Goal: Find contact information: Find contact information

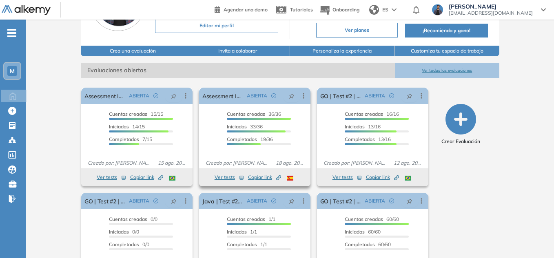
scroll to position [82, 0]
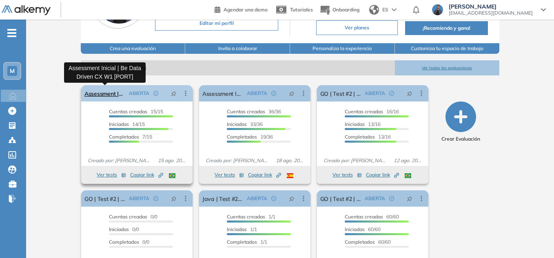
click at [114, 92] on link "Assessment Inicial | Be Data Driven CX W1 [PORT]" at bounding box center [105, 93] width 41 height 16
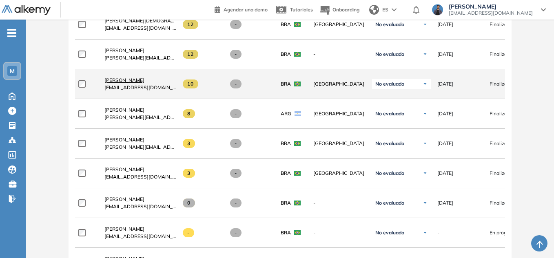
scroll to position [374, 0]
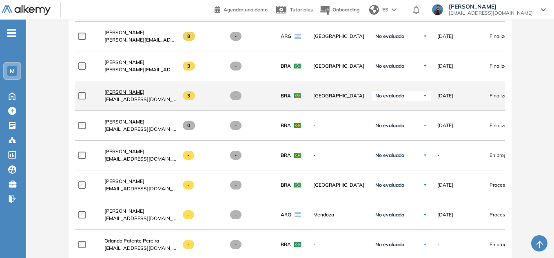
click at [145, 95] on span "[PERSON_NAME]" at bounding box center [125, 92] width 40 height 6
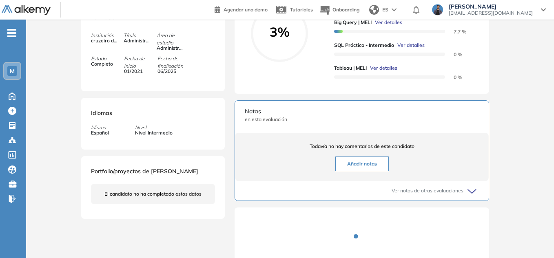
scroll to position [163, 0]
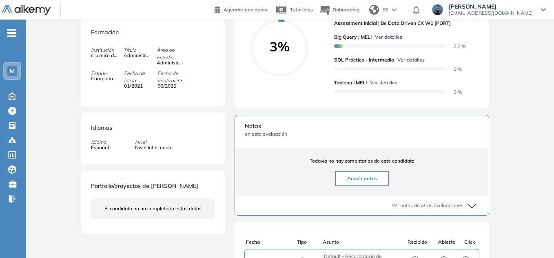
click at [419, 64] on span "Ver detalles" at bounding box center [411, 59] width 27 height 7
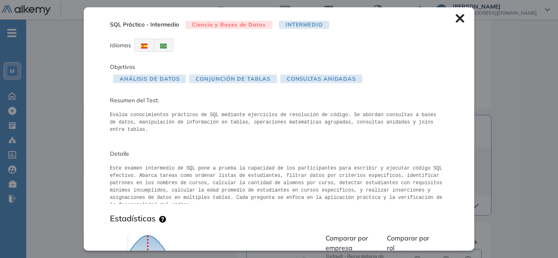
click at [446, 20] on div "SQL Práctico - Intermedio Ciencia y Bases de Datos Intermedio Idiomas Objetivos…" at bounding box center [279, 128] width 390 height 243
click at [458, 17] on icon at bounding box center [459, 18] width 9 height 9
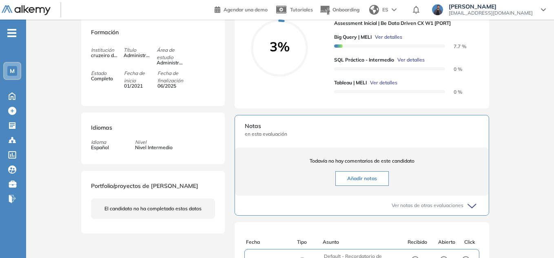
scroll to position [0, 0]
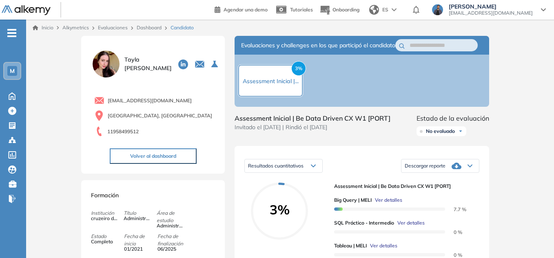
drag, startPoint x: 188, startPoint y: 99, endPoint x: 108, endPoint y: 98, distance: 80.0
click at [108, 98] on div "[EMAIL_ADDRESS][DOMAIN_NAME]" at bounding box center [154, 101] width 121 height 10
copy span "[EMAIL_ADDRESS][DOMAIN_NAME]"
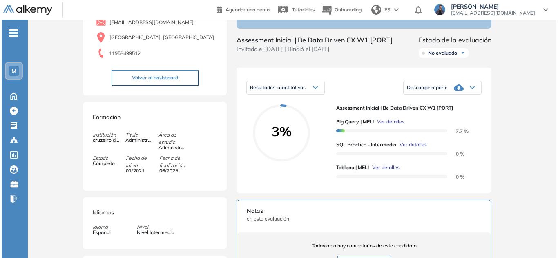
scroll to position [82, 0]
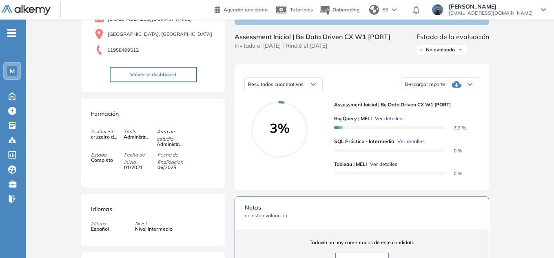
click at [378, 168] on span "Ver detalles" at bounding box center [383, 164] width 27 height 7
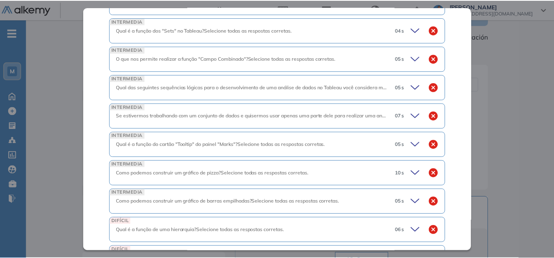
scroll to position [467, 0]
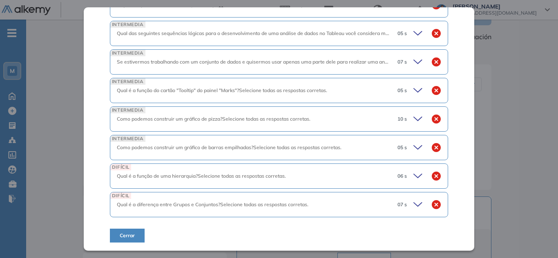
click at [546, 138] on div "Inicio Alkymetrics Evaluaciones Dashboard Candidato Tableau | MELI Intermedio I…" at bounding box center [292, 192] width 532 height 508
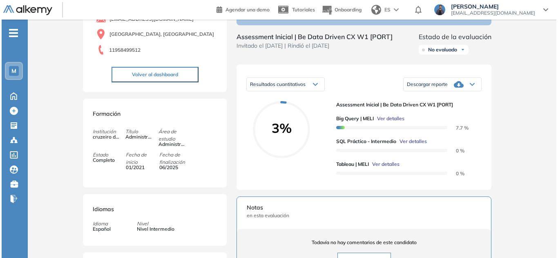
scroll to position [324, 0]
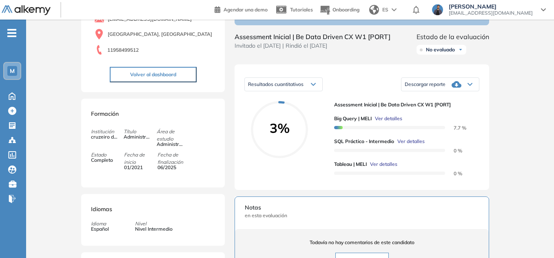
click at [405, 145] on span "Ver detalles" at bounding box center [411, 141] width 27 height 7
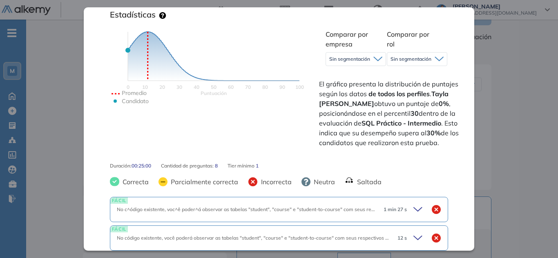
scroll to position [280, 0]
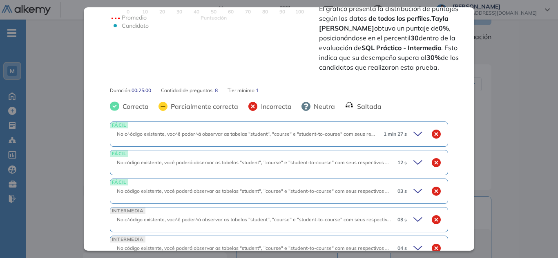
click at [413, 132] on icon at bounding box center [418, 134] width 11 height 11
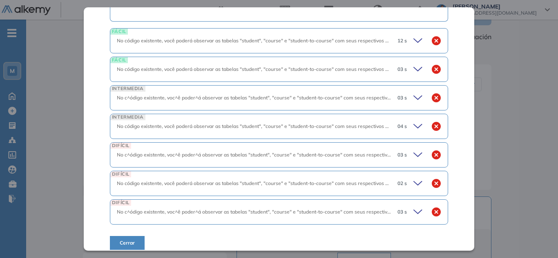
scroll to position [725, 0]
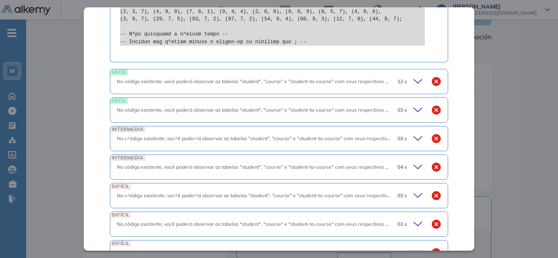
click at [414, 76] on icon at bounding box center [418, 81] width 11 height 11
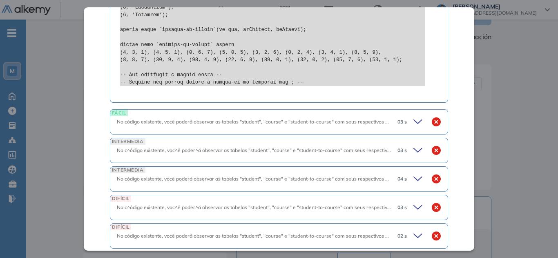
scroll to position [1092, 0]
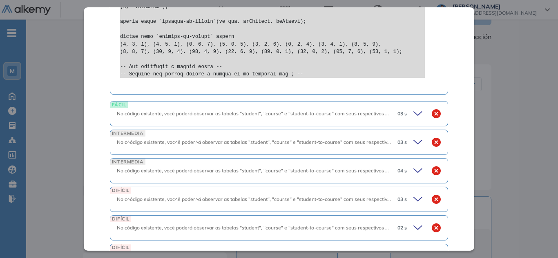
click at [419, 112] on div "03 s" at bounding box center [416, 113] width 50 height 11
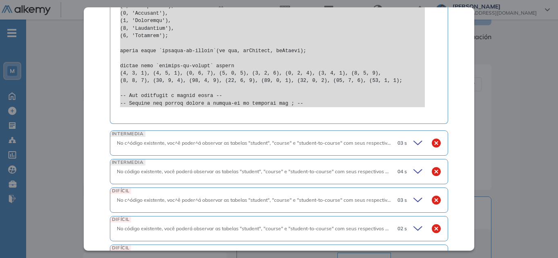
scroll to position [1460, 0]
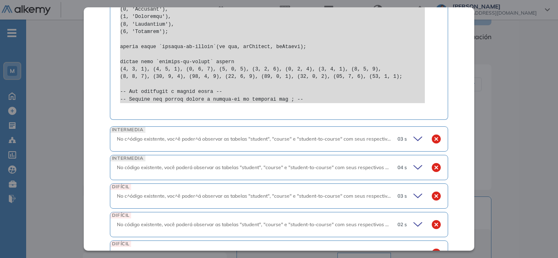
click at [413, 145] on icon at bounding box center [418, 138] width 11 height 11
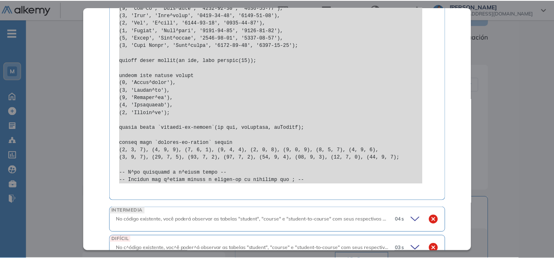
scroll to position [1895, 0]
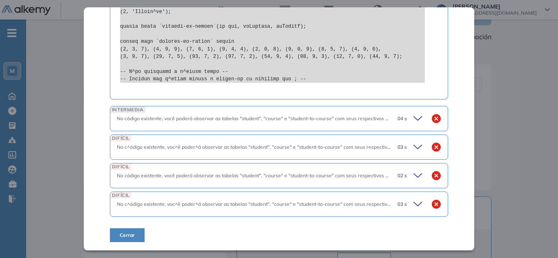
click at [500, 108] on div "SQL Práctico - Intermedio Ciencia y Bases de Datos Intermedio Idiomas Objetivos…" at bounding box center [292, 190] width 425 height 472
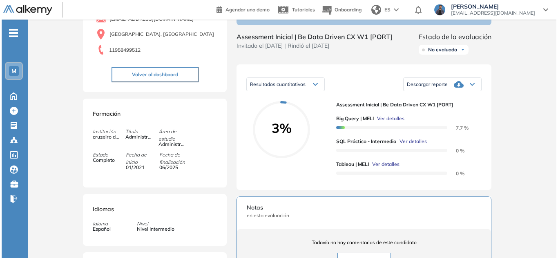
scroll to position [1559, 0]
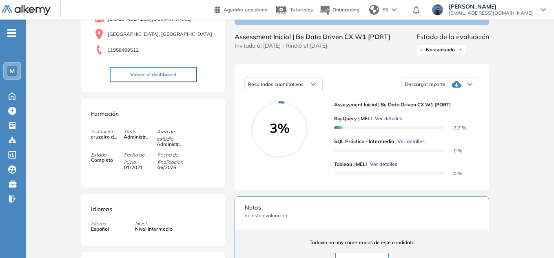
click at [379, 122] on span "Ver detalles" at bounding box center [388, 118] width 27 height 7
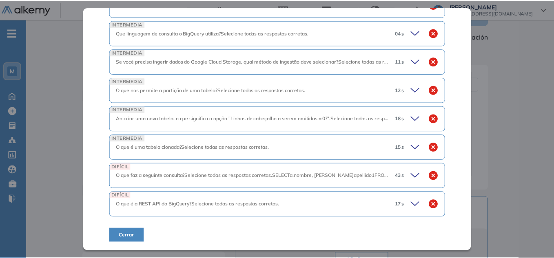
scroll to position [140, 0]
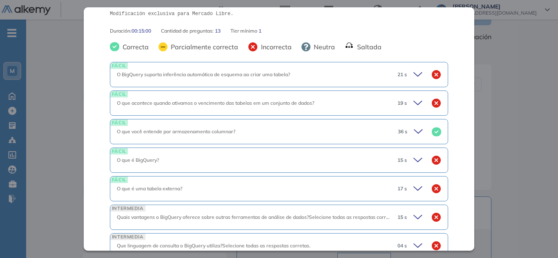
click at [536, 96] on div "Inicio Alkymetrics Evaluaciones Dashboard Candidato Big Query | MELI Intermedio…" at bounding box center [292, 192] width 532 height 508
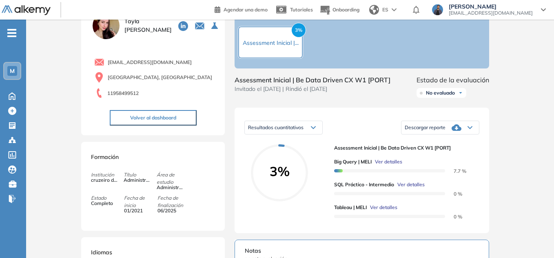
scroll to position [0, 0]
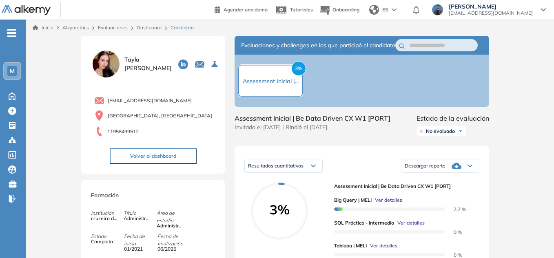
click at [120, 29] on link "Evaluaciones" at bounding box center [113, 27] width 30 height 6
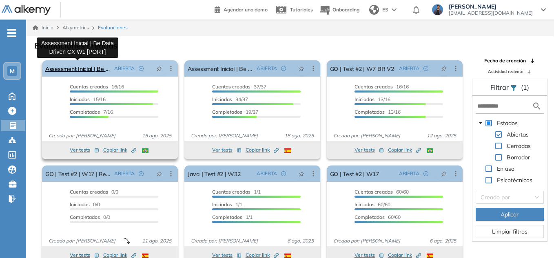
click at [76, 70] on link "Assessment Inicial | Be Data Driven CX W1 [PORT]" at bounding box center [78, 68] width 66 height 16
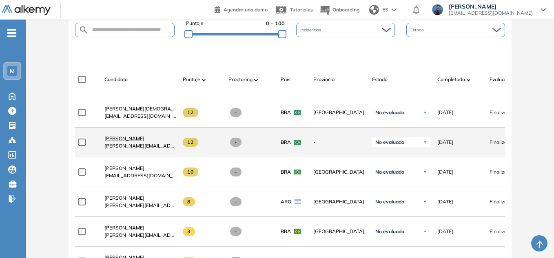
scroll to position [211, 0]
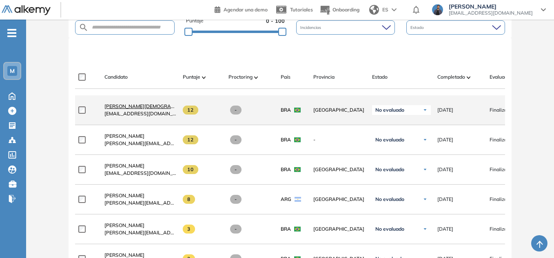
click at [147, 109] on span "[PERSON_NAME][DEMOGRAPHIC_DATA]" at bounding box center [152, 106] width 95 height 6
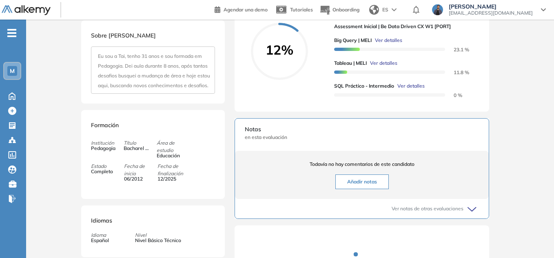
scroll to position [163, 0]
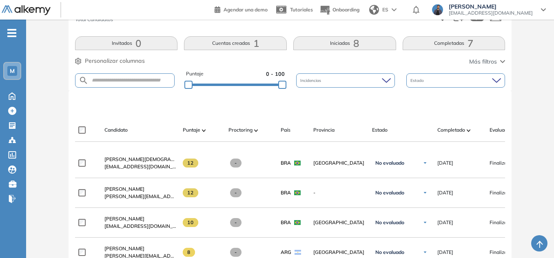
scroll to position [204, 0]
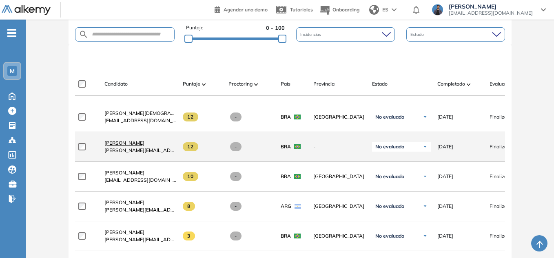
click at [131, 144] on span "[PERSON_NAME]" at bounding box center [125, 143] width 40 height 6
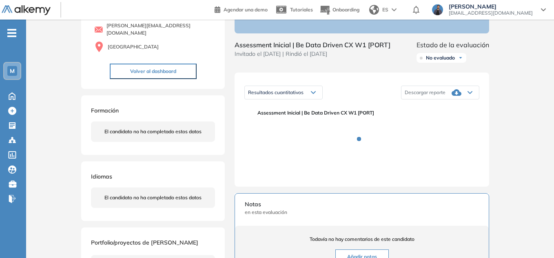
scroll to position [82, 0]
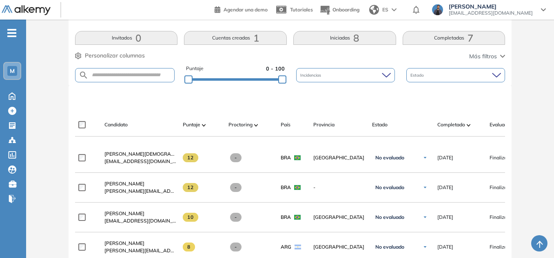
scroll to position [245, 0]
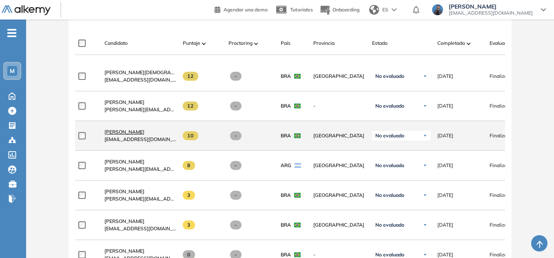
click at [142, 135] on span "[PERSON_NAME]" at bounding box center [125, 132] width 40 height 6
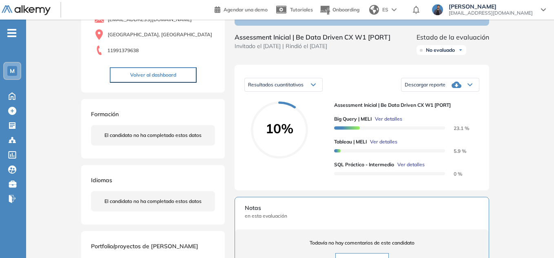
scroll to position [82, 0]
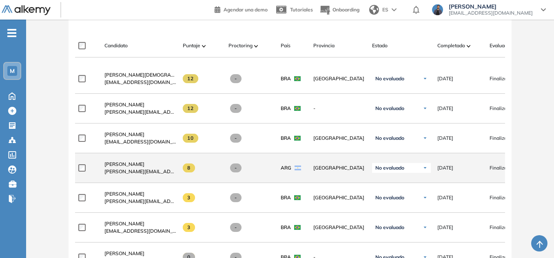
scroll to position [245, 0]
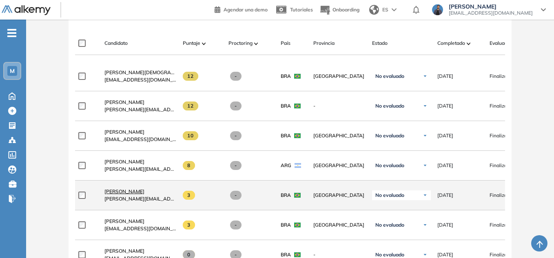
click at [143, 195] on span "[PERSON_NAME]" at bounding box center [125, 192] width 40 height 6
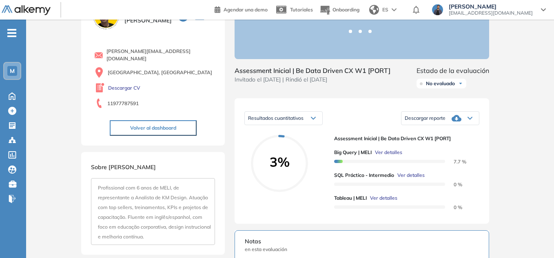
scroll to position [122, 0]
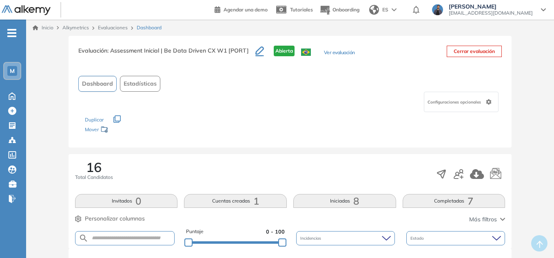
click at [132, 45] on div "Evaluación : Assessment Inicial | Be Data Driven CX W1 [PORT] Abierta Ver evalu…" at bounding box center [290, 92] width 443 height 112
click at [109, 29] on link "Evaluaciones" at bounding box center [113, 27] width 30 height 6
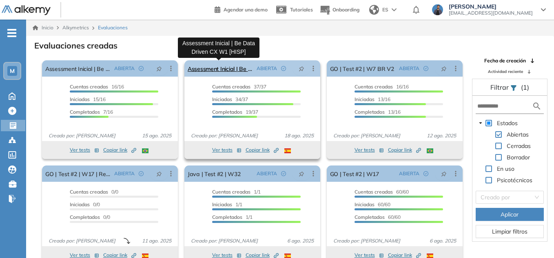
click at [206, 69] on link "Assessment Inicial | Be Data Driven CX W1 [HISP]" at bounding box center [221, 68] width 66 height 16
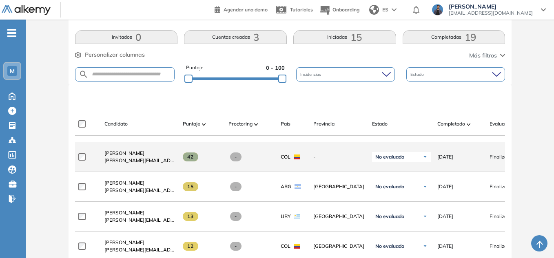
scroll to position [225, 0]
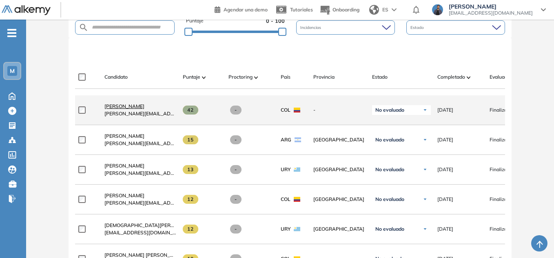
click at [142, 107] on span "[PERSON_NAME]" at bounding box center [125, 106] width 40 height 6
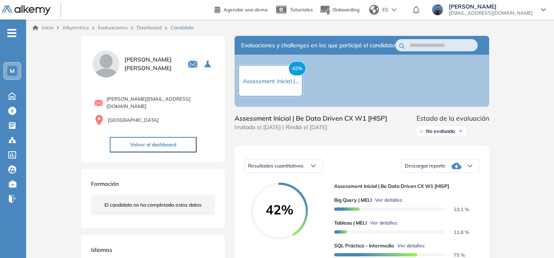
click at [113, 27] on link "Evaluaciones" at bounding box center [113, 27] width 30 height 6
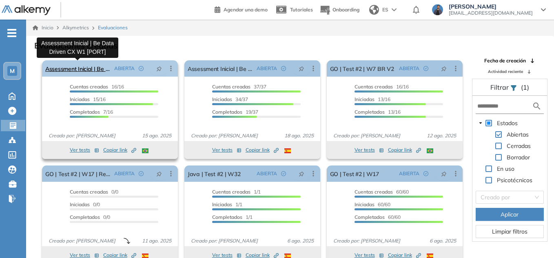
click at [91, 67] on link "Assessment Inicial | Be Data Driven CX W1 [PORT]" at bounding box center [78, 68] width 66 height 16
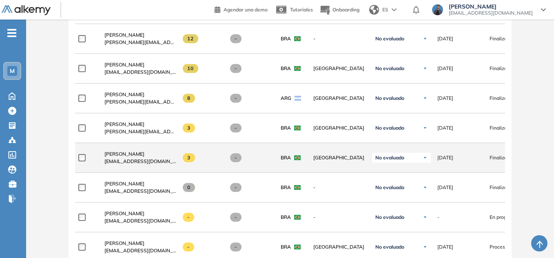
scroll to position [377, 0]
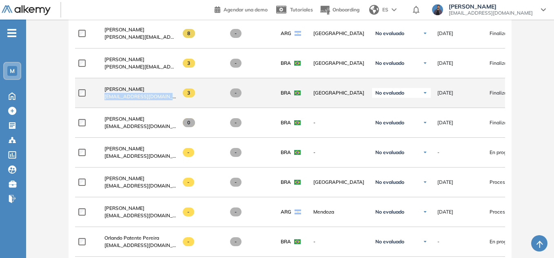
drag, startPoint x: 105, startPoint y: 98, endPoint x: 173, endPoint y: 106, distance: 68.6
click at [173, 106] on div "[PERSON_NAME] [PERSON_NAME][EMAIL_ADDRESS][DOMAIN_NAME]" at bounding box center [137, 93] width 78 height 28
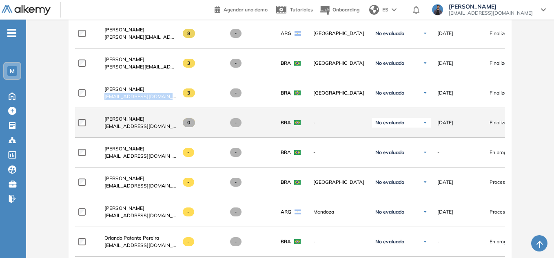
copy span "tayla.moreira@mercadolivre.c"
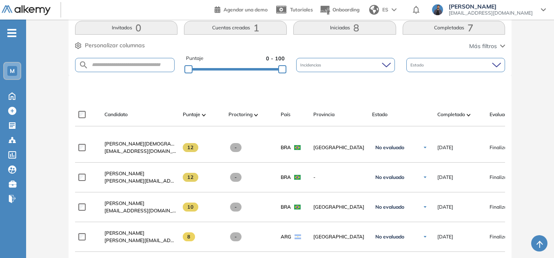
scroll to position [213, 0]
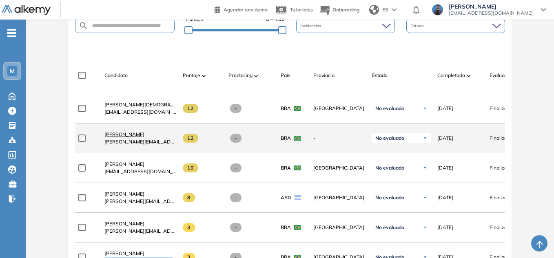
click at [145, 137] on span "[PERSON_NAME]" at bounding box center [125, 134] width 40 height 6
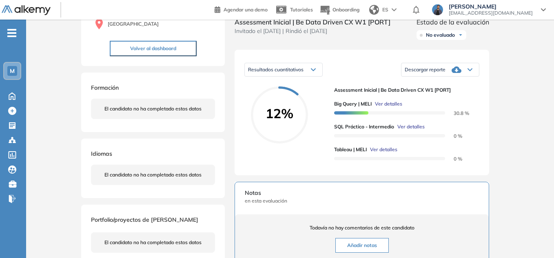
scroll to position [82, 0]
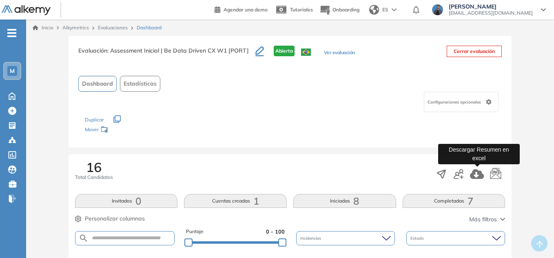
click at [476, 171] on icon "button" at bounding box center [477, 174] width 14 height 10
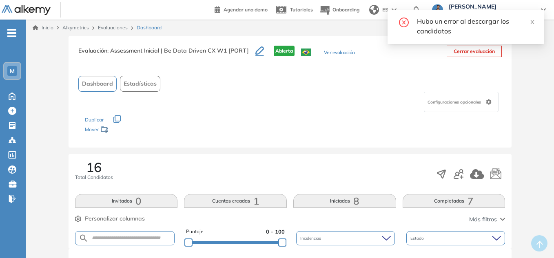
click at [529, 25] on div "Hubo un error al descargar los candidatos" at bounding box center [476, 26] width 118 height 20
click at [533, 22] on icon "close" at bounding box center [533, 22] width 6 height 6
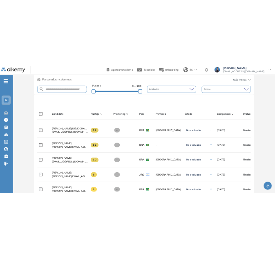
scroll to position [204, 0]
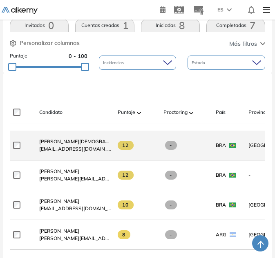
drag, startPoint x: 36, startPoint y: 155, endPoint x: 107, endPoint y: 157, distance: 71.5
click at [107, 157] on div "[PERSON_NAME] Tai [EMAIL_ADDRESS][DOMAIN_NAME]" at bounding box center [72, 145] width 78 height 28
copy span "[EMAIL_ADDRESS][DOMAIN_NAME]"
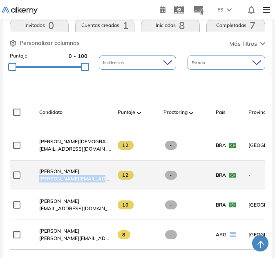
drag, startPoint x: 38, startPoint y: 179, endPoint x: 114, endPoint y: 182, distance: 76.0
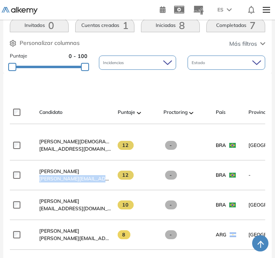
copy div "[PERSON_NAME][EMAIL_ADDRESS][DOMAIN_NAME]"
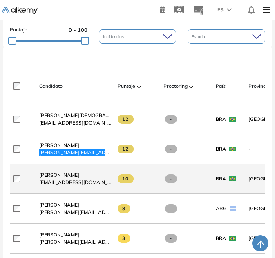
scroll to position [245, 0]
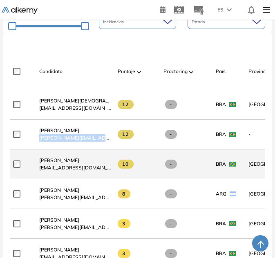
drag, startPoint x: 40, startPoint y: 170, endPoint x: 109, endPoint y: 175, distance: 69.6
click at [109, 175] on div "[PERSON_NAME] [EMAIL_ADDRESS][DOMAIN_NAME]" at bounding box center [72, 164] width 78 height 28
copy span "anacarolina.lins@mercadolivre"
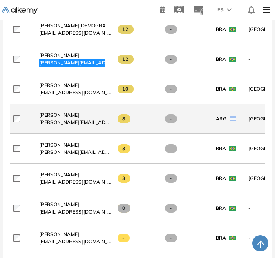
scroll to position [327, 0]
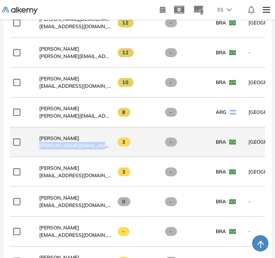
drag, startPoint x: 39, startPoint y: 151, endPoint x: 116, endPoint y: 146, distance: 76.9
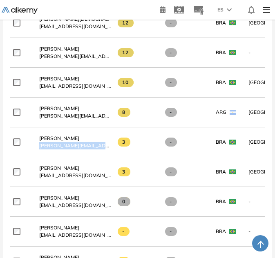
copy div "[PERSON_NAME][EMAIL_ADDRESS][DOMAIN_NAME]"
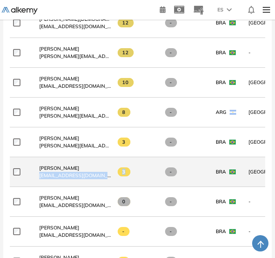
drag, startPoint x: 39, startPoint y: 180, endPoint x: 144, endPoint y: 182, distance: 104.9
click at [65, 186] on div "[PERSON_NAME] [PERSON_NAME][EMAIL_ADDRESS][DOMAIN_NAME]" at bounding box center [72, 172] width 78 height 28
drag, startPoint x: 40, startPoint y: 178, endPoint x: 49, endPoint y: 179, distance: 9.0
click at [49, 179] on span "[EMAIL_ADDRESS][DOMAIN_NAME]" at bounding box center [75, 175] width 72 height 7
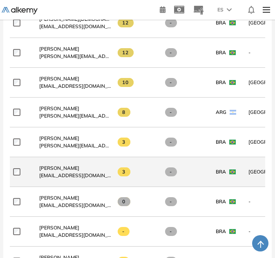
click at [55, 179] on span "[EMAIL_ADDRESS][DOMAIN_NAME]" at bounding box center [75, 175] width 72 height 7
drag, startPoint x: 40, startPoint y: 178, endPoint x: 114, endPoint y: 179, distance: 74.7
copy div "[EMAIL_ADDRESS][DOMAIN_NAME]"
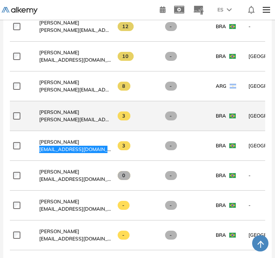
scroll to position [367, 0]
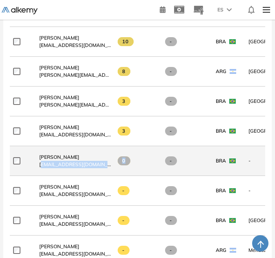
drag, startPoint x: 40, startPoint y: 167, endPoint x: 138, endPoint y: 174, distance: 97.4
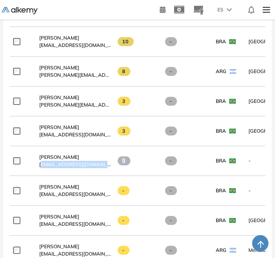
copy div "[EMAIL_ADDRESS][DOMAIN_NAME] 0"
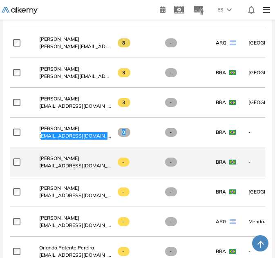
scroll to position [408, 0]
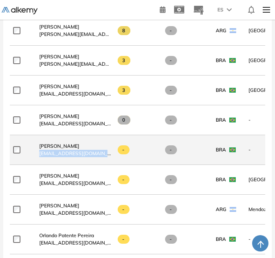
drag, startPoint x: 40, startPoint y: 157, endPoint x: 120, endPoint y: 166, distance: 80.5
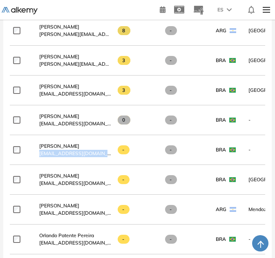
copy div "[EMAIL_ADDRESS][DOMAIN_NAME]"
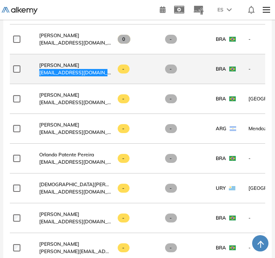
scroll to position [490, 0]
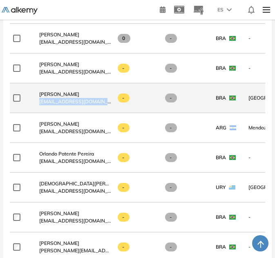
drag, startPoint x: 39, startPoint y: 103, endPoint x: 109, endPoint y: 105, distance: 69.4
click at [109, 105] on div "[PERSON_NAME] [PERSON_NAME][EMAIL_ADDRESS][DOMAIN_NAME]" at bounding box center [75, 98] width 72 height 15
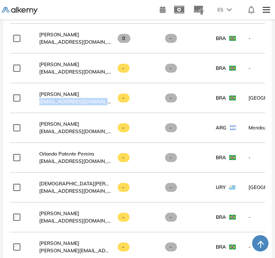
copy span "[EMAIL_ADDRESS][DOMAIN_NAME]"
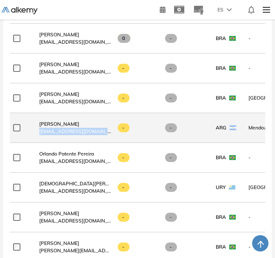
drag, startPoint x: 40, startPoint y: 134, endPoint x: 114, endPoint y: 144, distance: 74.9
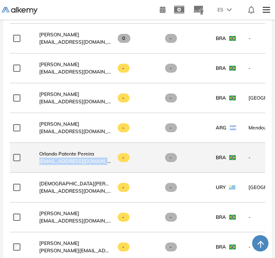
drag, startPoint x: 40, startPoint y: 165, endPoint x: 116, endPoint y: 169, distance: 76.0
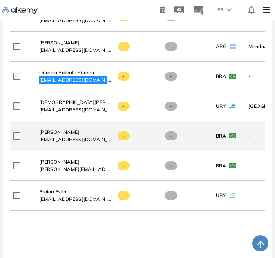
scroll to position [572, 0]
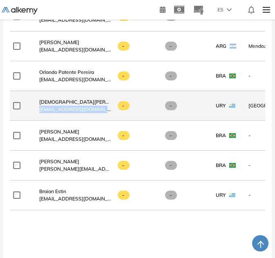
drag, startPoint x: 39, startPoint y: 111, endPoint x: 118, endPoint y: 118, distance: 79.1
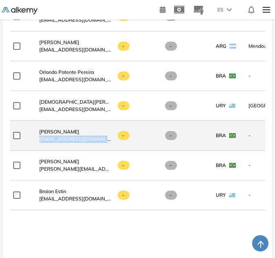
drag, startPoint x: 40, startPoint y: 143, endPoint x: 120, endPoint y: 147, distance: 80.1
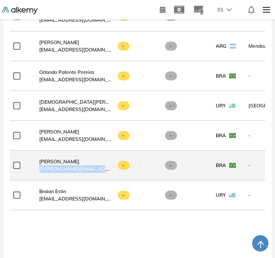
drag, startPoint x: 39, startPoint y: 171, endPoint x: 110, endPoint y: 173, distance: 71.1
click at [110, 173] on span "[PERSON_NAME][EMAIL_ADDRESS][DOMAIN_NAME]" at bounding box center [75, 168] width 72 height 7
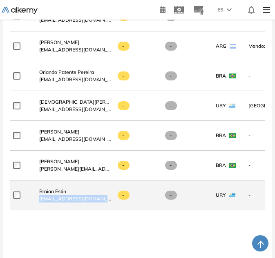
drag, startPoint x: 39, startPoint y: 202, endPoint x: 116, endPoint y: 202, distance: 77.2
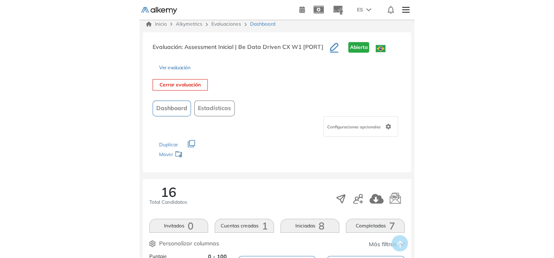
scroll to position [0, 0]
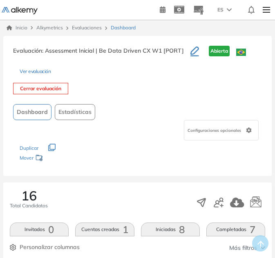
click at [93, 29] on link "Evaluaciones" at bounding box center [87, 27] width 30 height 6
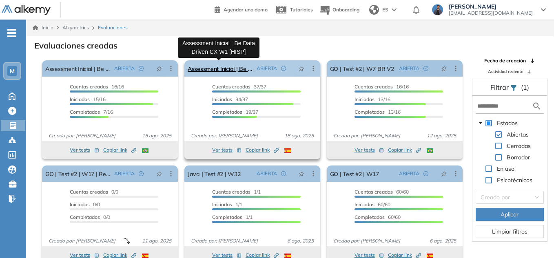
click at [227, 71] on link "Assessment Inicial | Be Data Driven CX W1 [HISP]" at bounding box center [221, 68] width 66 height 16
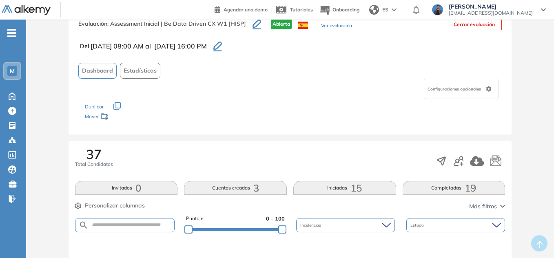
scroll to position [82, 0]
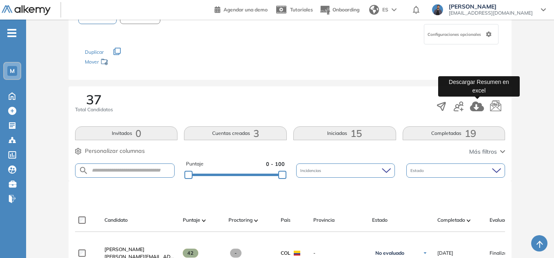
click at [482, 109] on icon "button" at bounding box center [477, 107] width 14 height 10
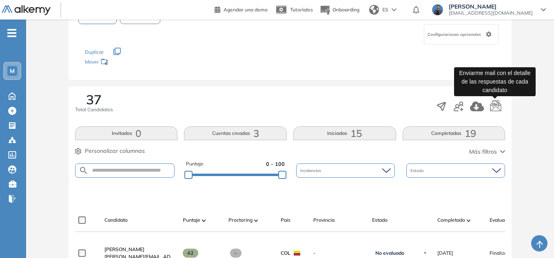
click at [494, 106] on icon "button" at bounding box center [496, 105] width 11 height 11
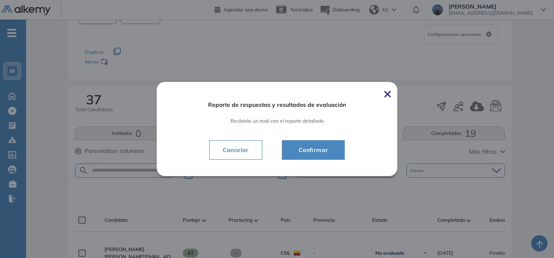
click at [335, 151] on span "Confirmar" at bounding box center [313, 150] width 43 height 10
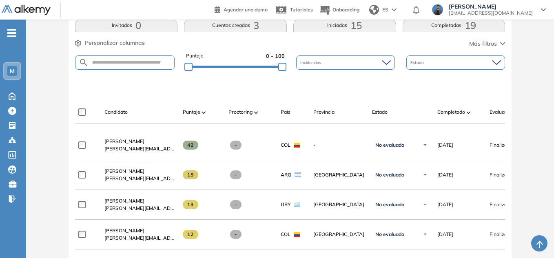
scroll to position [204, 0]
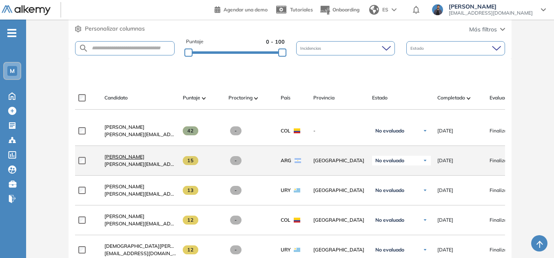
click at [125, 160] on span "[PERSON_NAME]" at bounding box center [125, 157] width 40 height 6
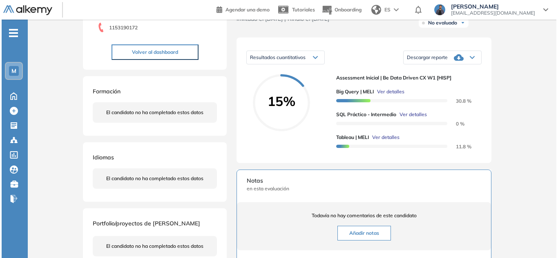
scroll to position [122, 0]
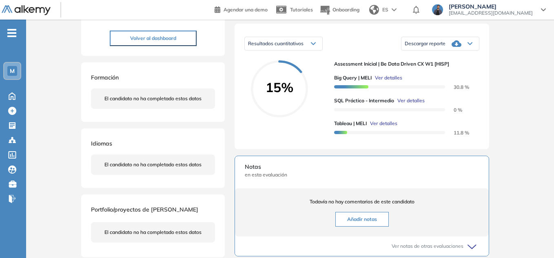
click at [409, 105] on span "Ver detalles" at bounding box center [411, 100] width 27 height 7
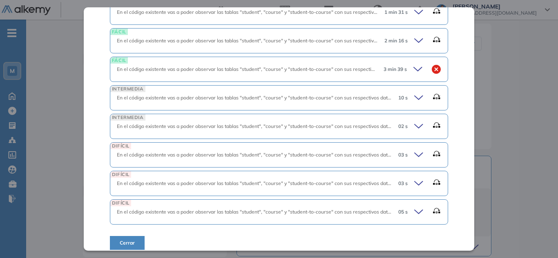
scroll to position [320, 0]
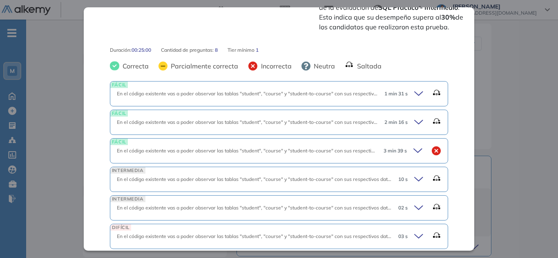
click at [414, 145] on icon at bounding box center [418, 150] width 11 height 11
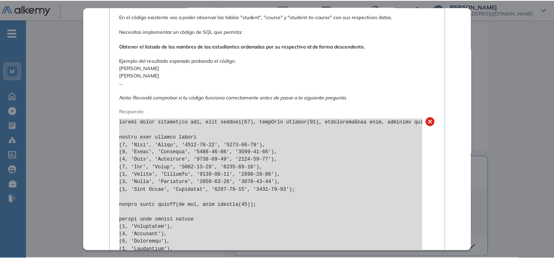
scroll to position [483, 0]
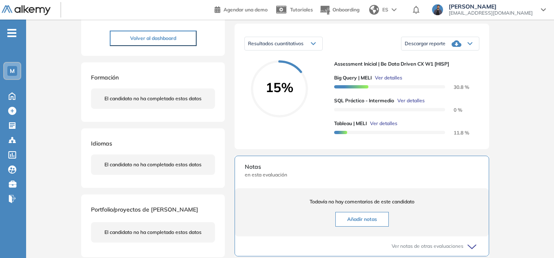
click at [517, 107] on div "Inicio Alkymetrics Evaluaciones Dashboard Candidato SQL Práctico - Intermedio C…" at bounding box center [290, 141] width 528 height 489
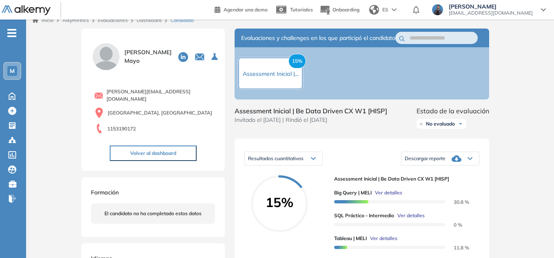
scroll to position [0, 0]
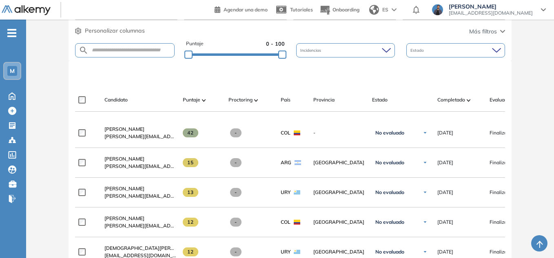
scroll to position [245, 0]
